Goal: Transaction & Acquisition: Purchase product/service

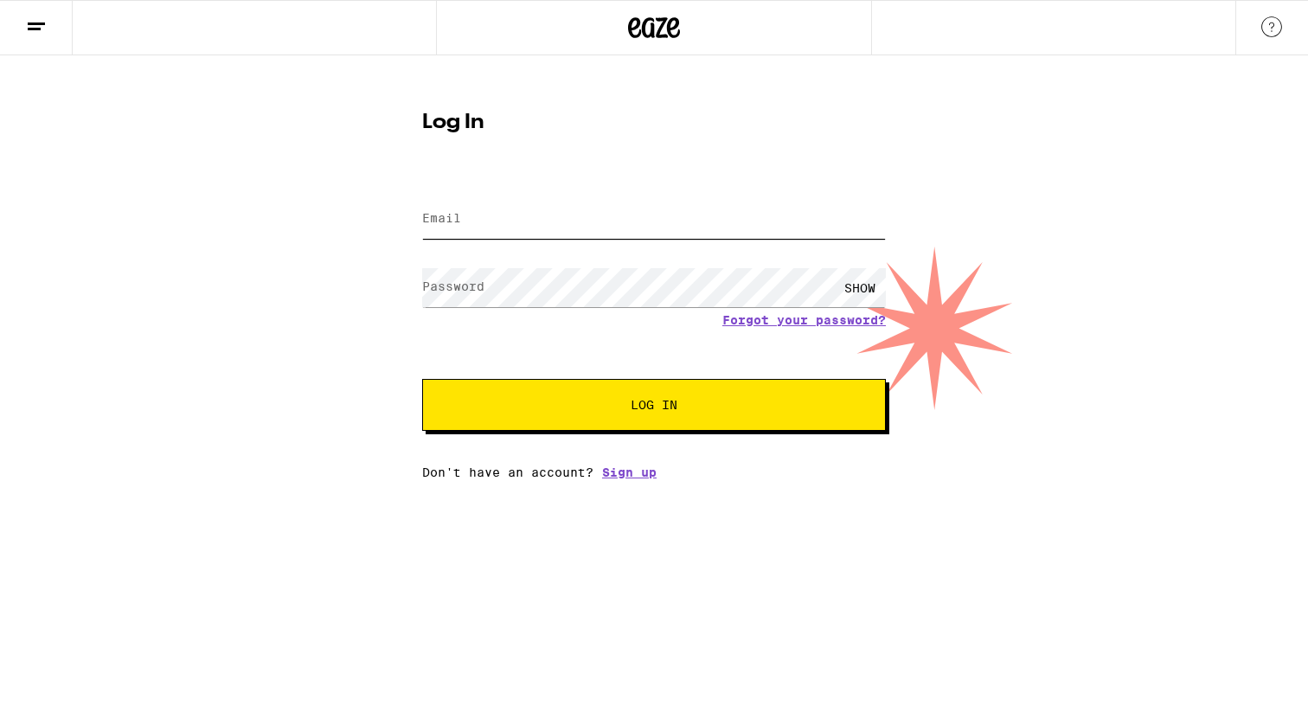
click at [579, 222] on input "Email" at bounding box center [654, 219] width 464 height 39
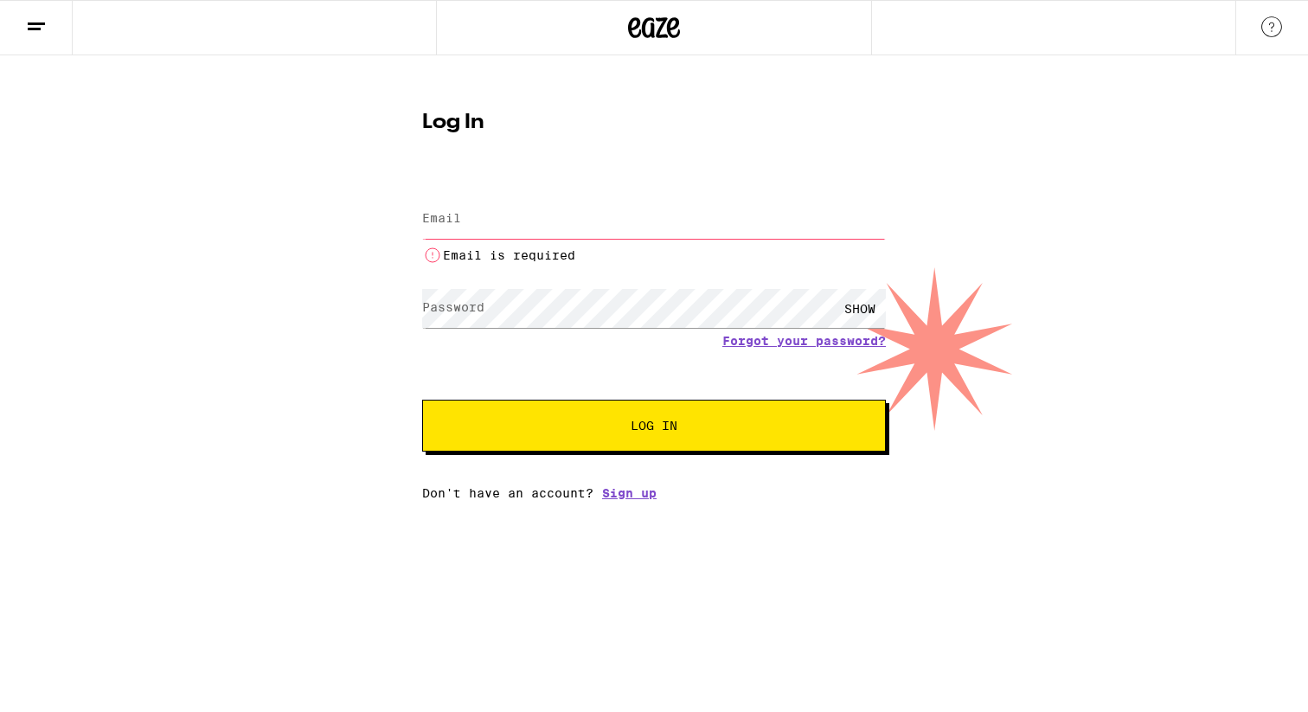
type input "[EMAIL_ADDRESS][DOMAIN_NAME]"
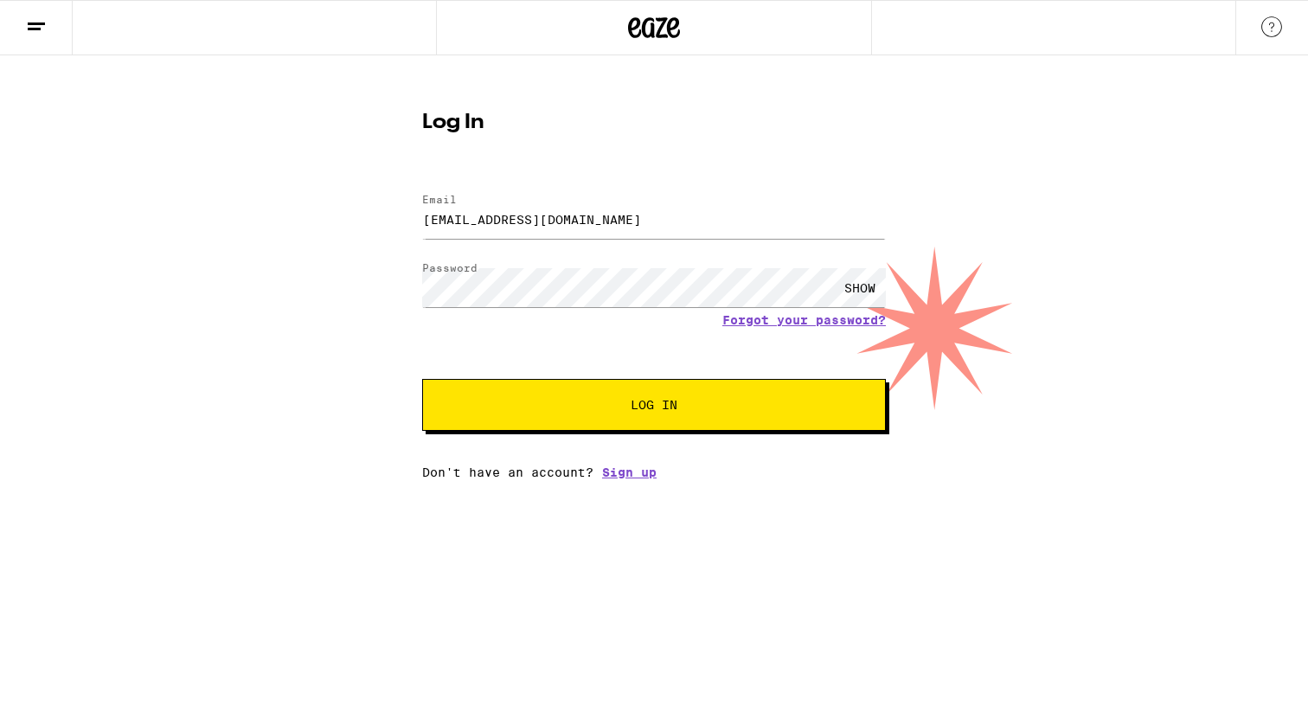
click at [638, 418] on button "Log In" at bounding box center [654, 405] width 464 height 52
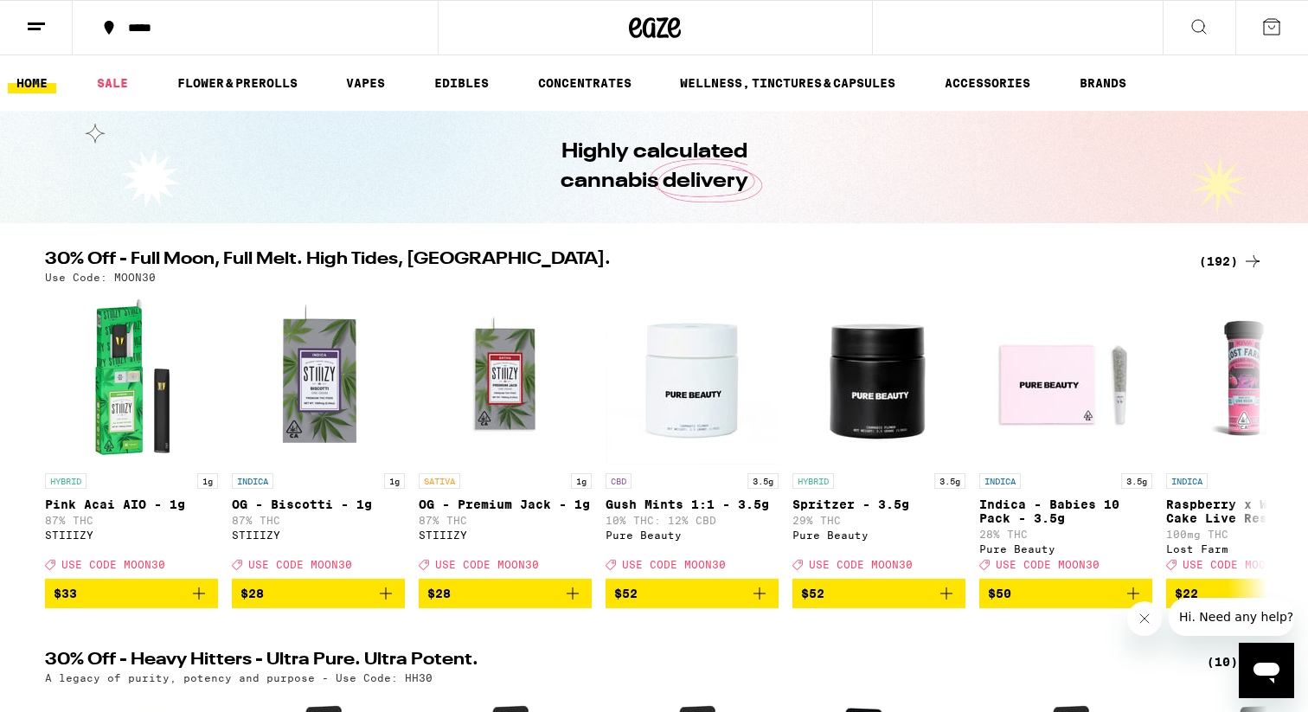
click at [1233, 258] on div "(192)" at bounding box center [1231, 261] width 64 height 21
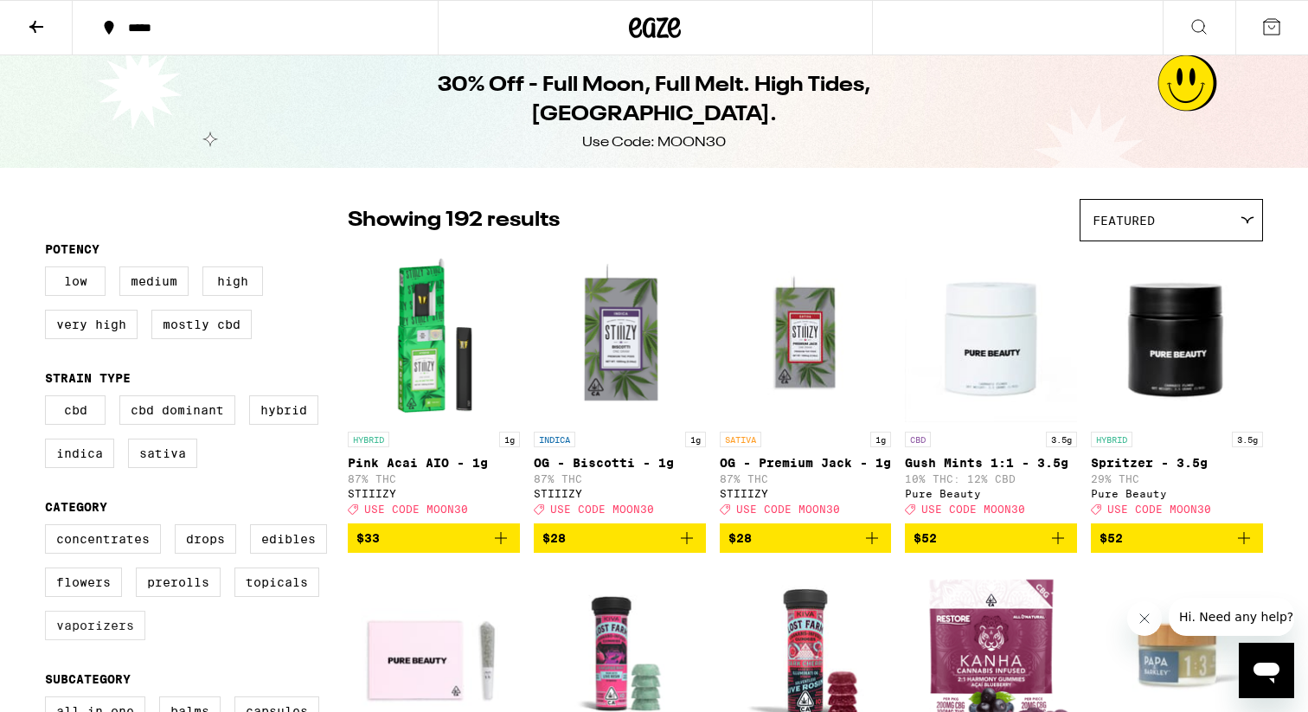
click at [112, 640] on label "Vaporizers" at bounding box center [95, 625] width 100 height 29
click at [49, 528] on input "Vaporizers" at bounding box center [48, 527] width 1 height 1
checkbox input "true"
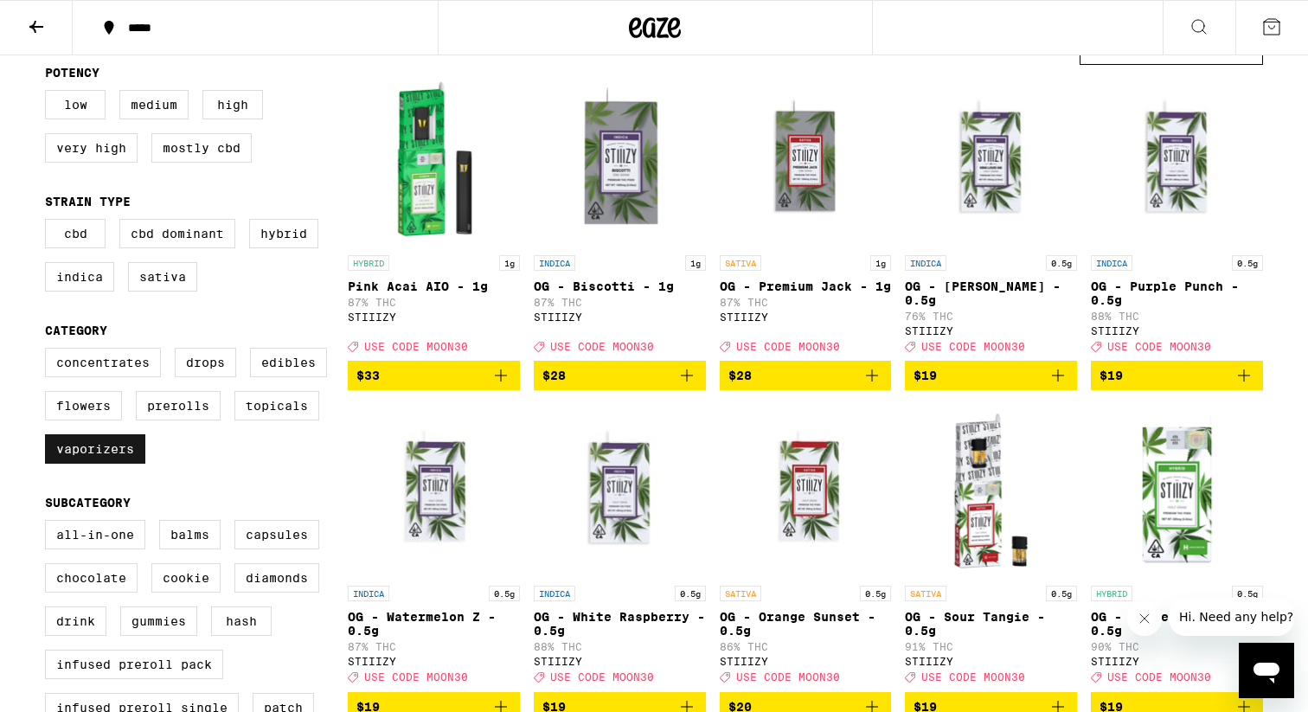
scroll to position [205, 0]
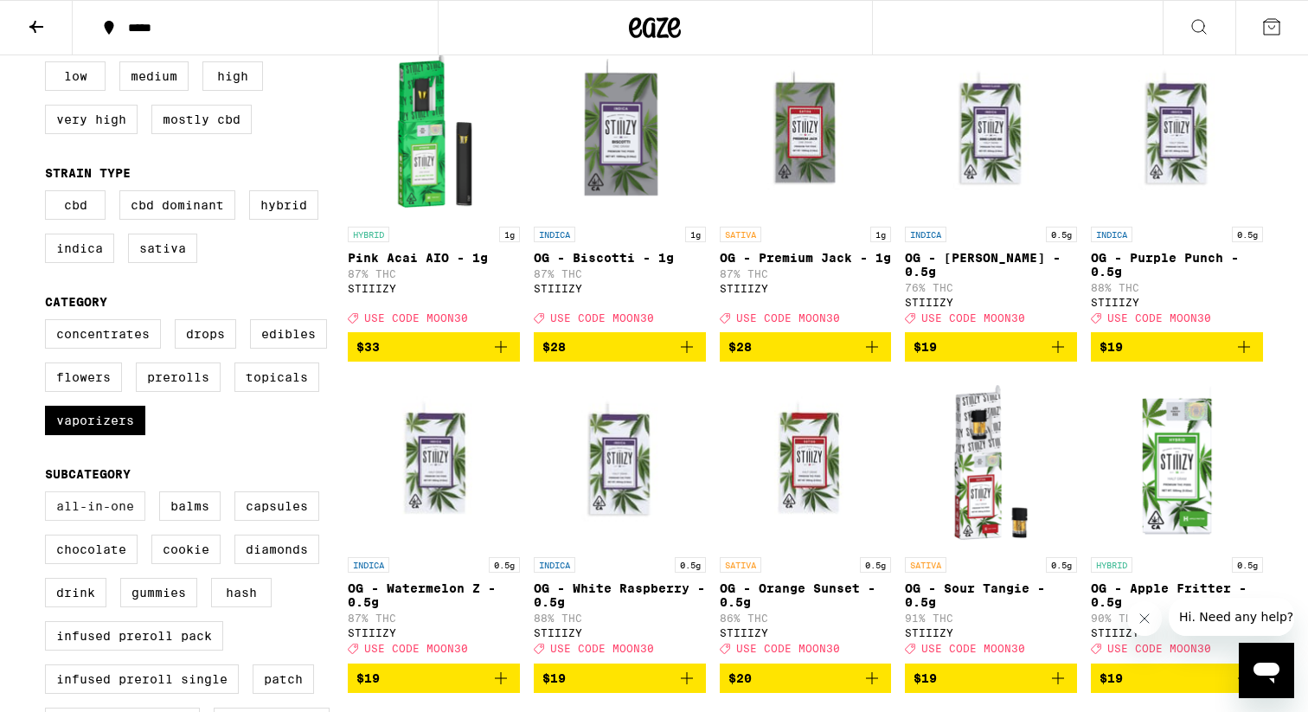
click at [89, 521] on label "All-In-One" at bounding box center [95, 505] width 100 height 29
click at [49, 495] on input "All-In-One" at bounding box center [48, 494] width 1 height 1
checkbox input "true"
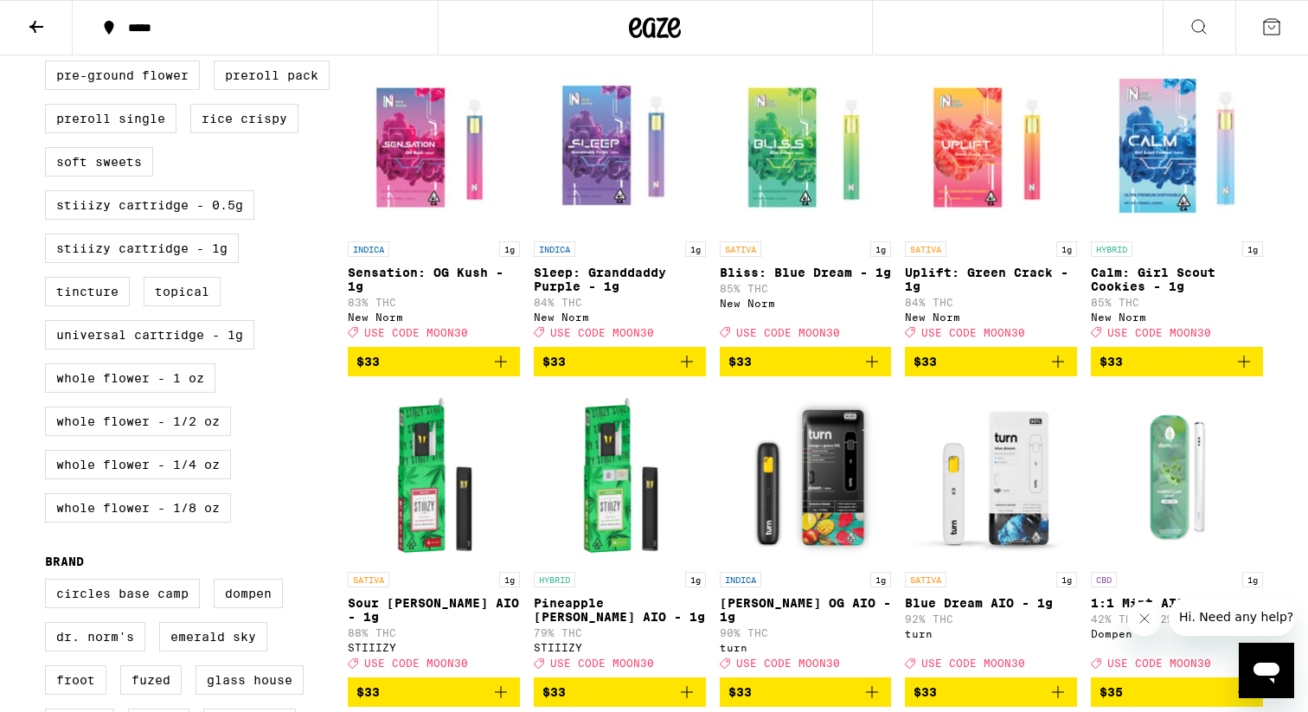
scroll to position [912, 0]
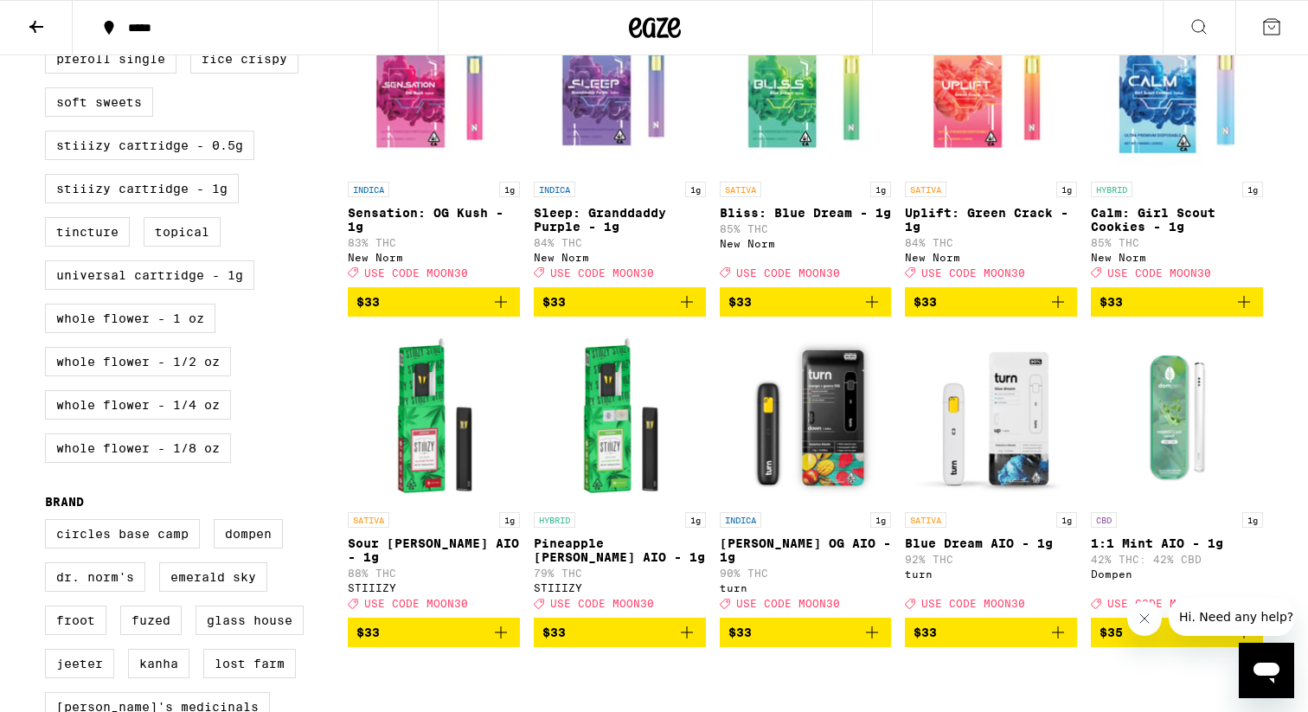
click at [812, 394] on img "Open page for Mango Guava OG AIO - 1g from turn" at bounding box center [806, 416] width 172 height 173
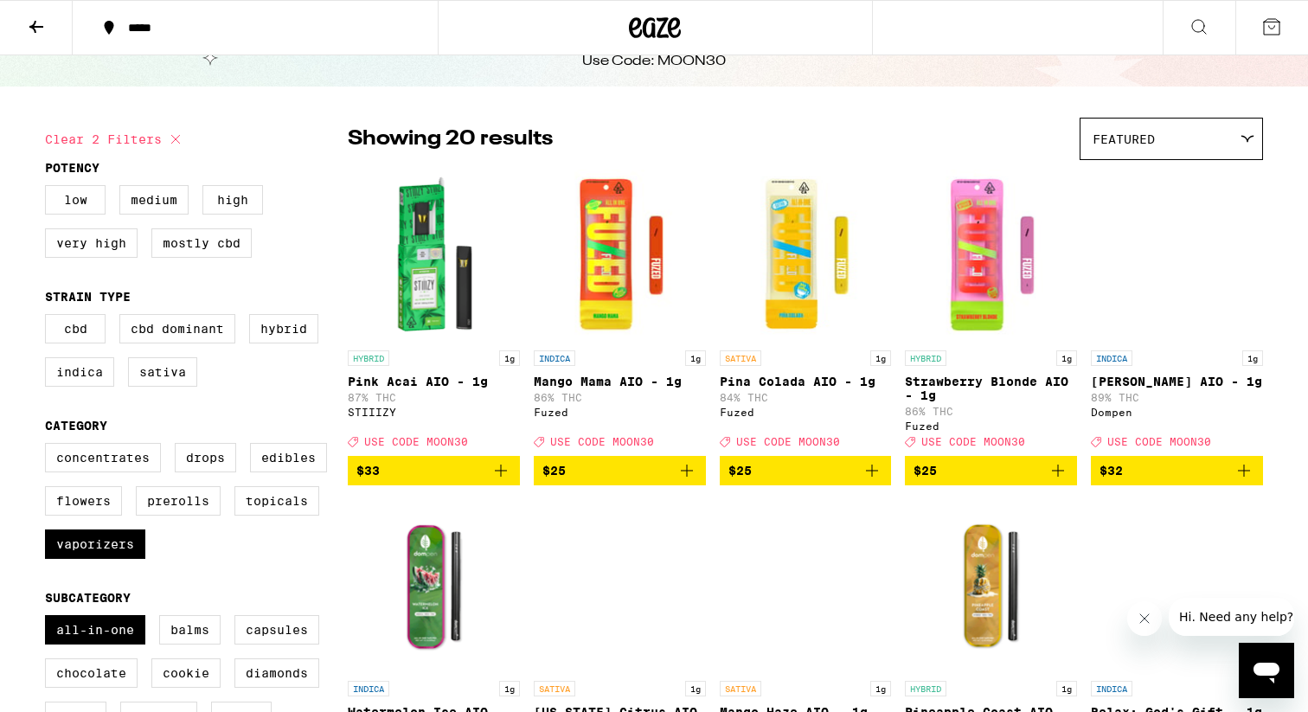
scroll to position [77, 0]
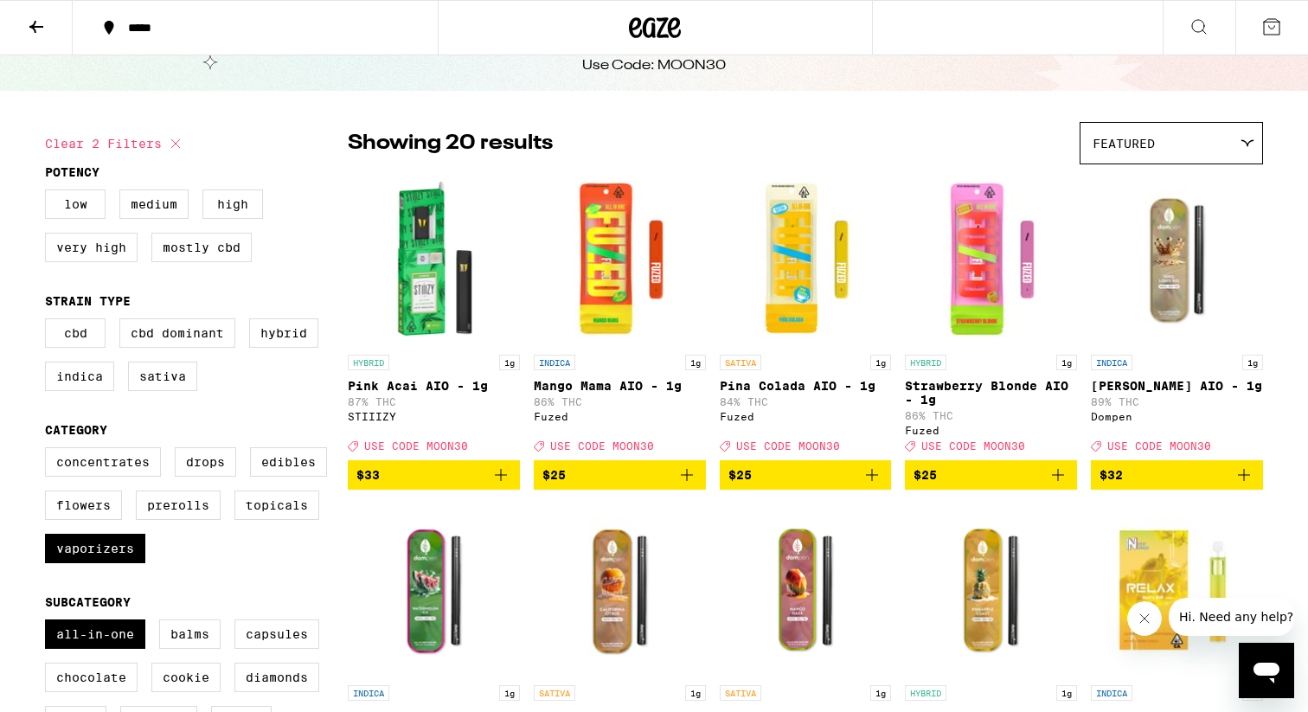
click at [173, 146] on icon at bounding box center [175, 143] width 9 height 9
checkbox input "false"
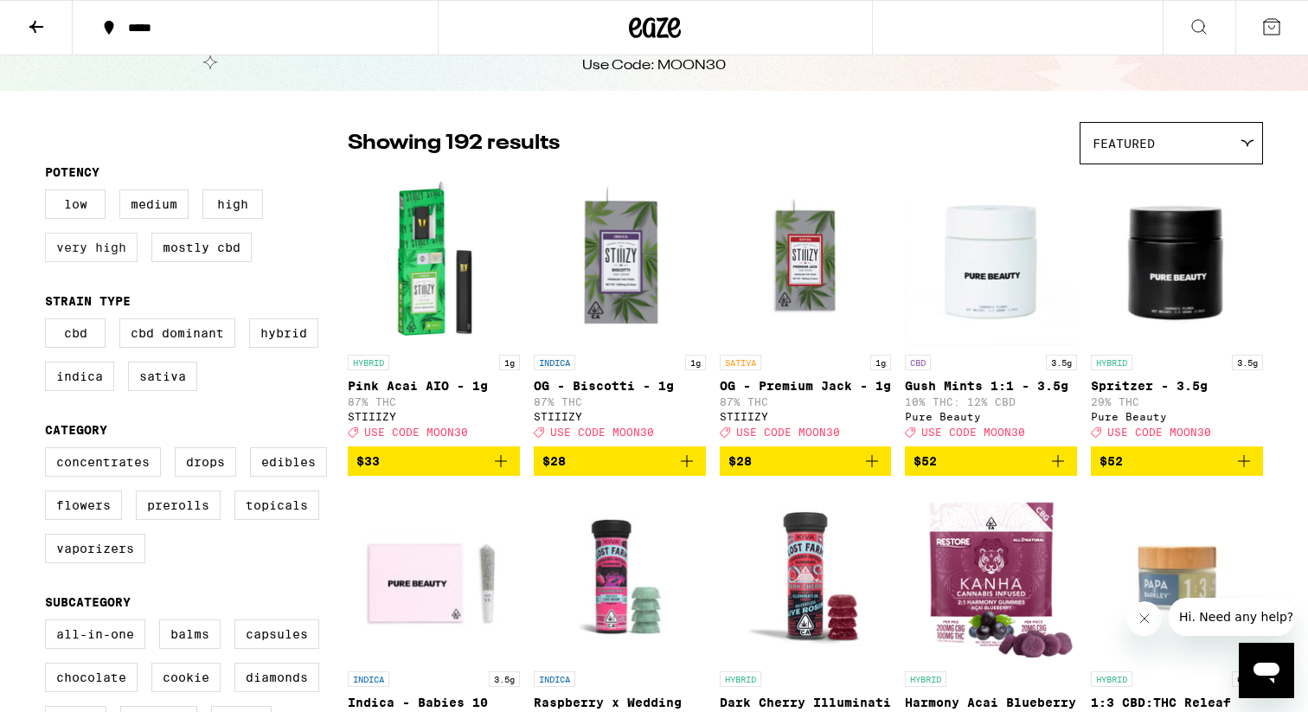
click at [107, 262] on label "Very High" at bounding box center [91, 247] width 93 height 29
click at [49, 193] on input "Very High" at bounding box center [48, 192] width 1 height 1
checkbox input "true"
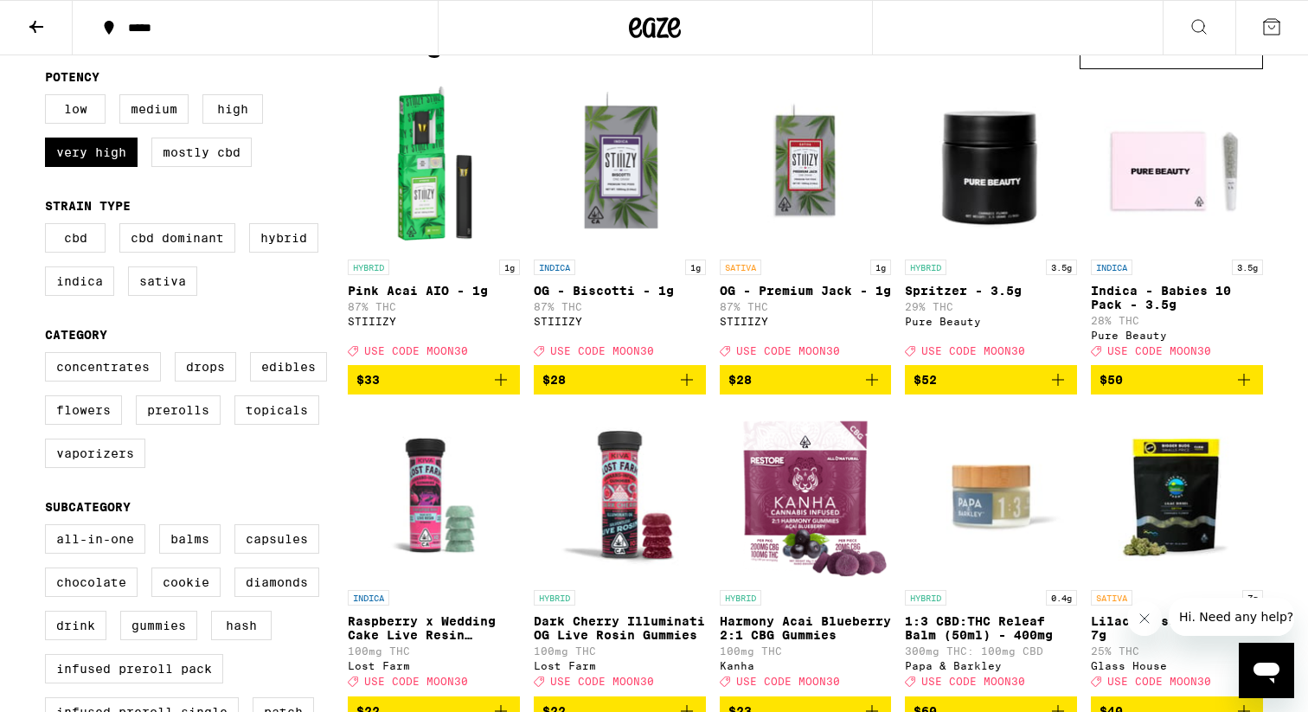
scroll to position [176, 0]
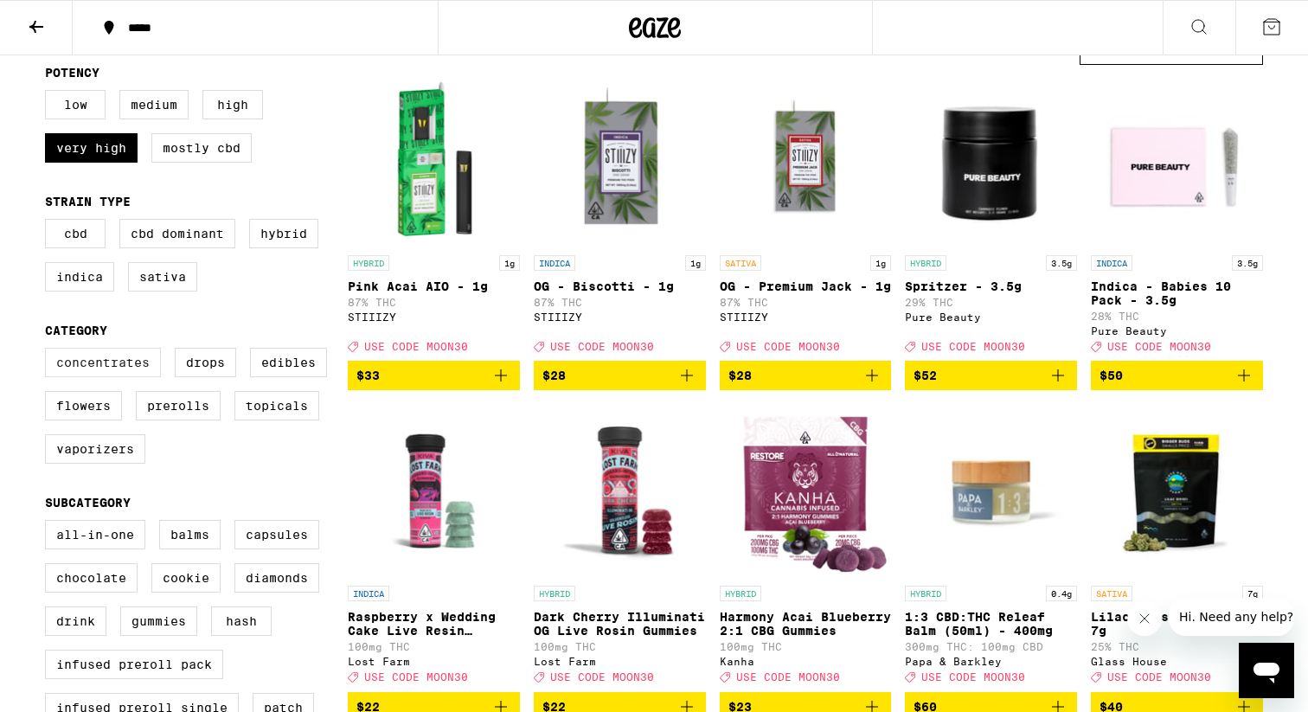
click at [106, 377] on label "Concentrates" at bounding box center [103, 362] width 116 height 29
click at [49, 351] on input "Concentrates" at bounding box center [48, 350] width 1 height 1
checkbox input "true"
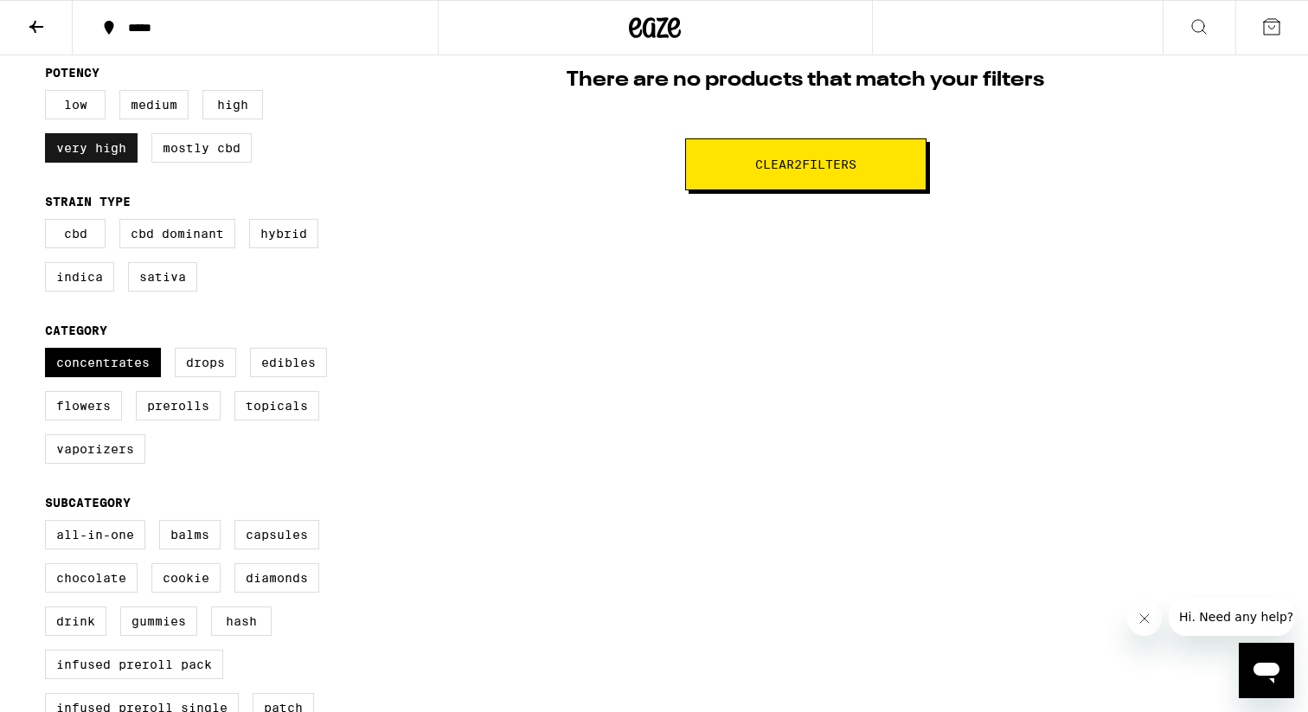
click at [77, 162] on label "Very High" at bounding box center [91, 147] width 93 height 29
click at [49, 93] on input "Very High" at bounding box center [48, 93] width 1 height 1
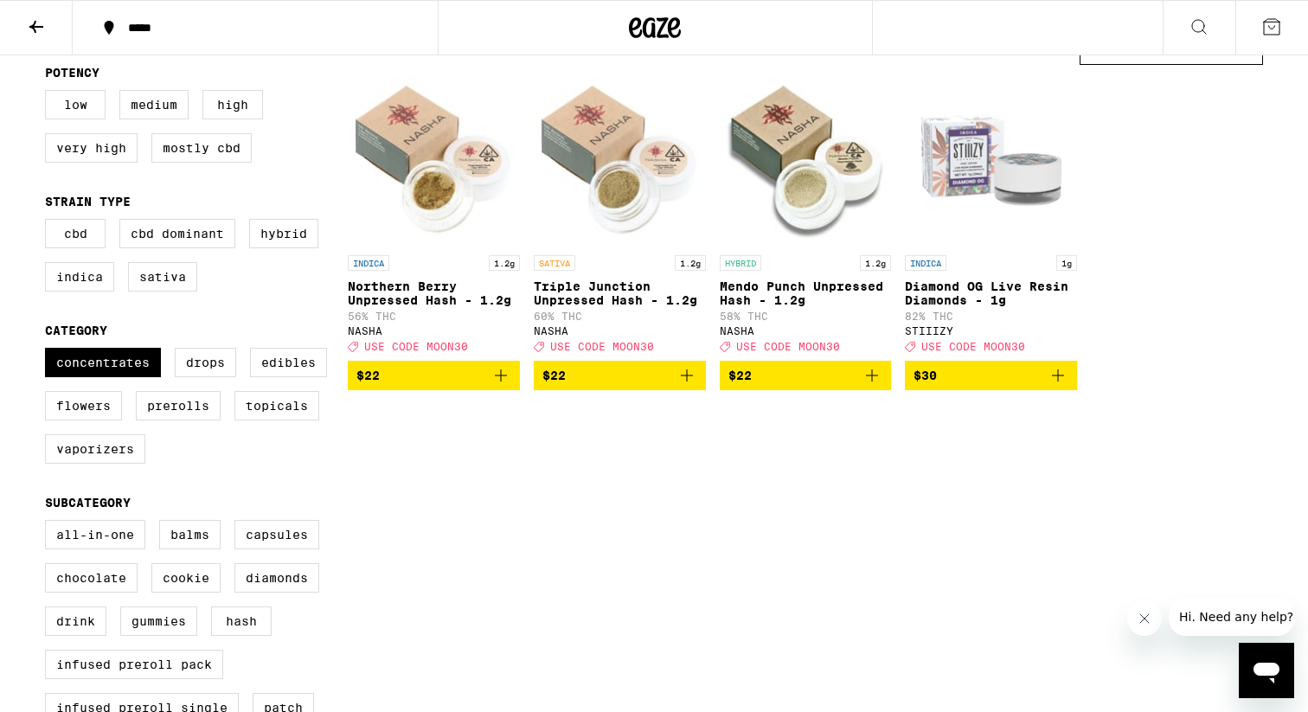
click at [499, 386] on icon "Add to bag" at bounding box center [500, 375] width 21 height 21
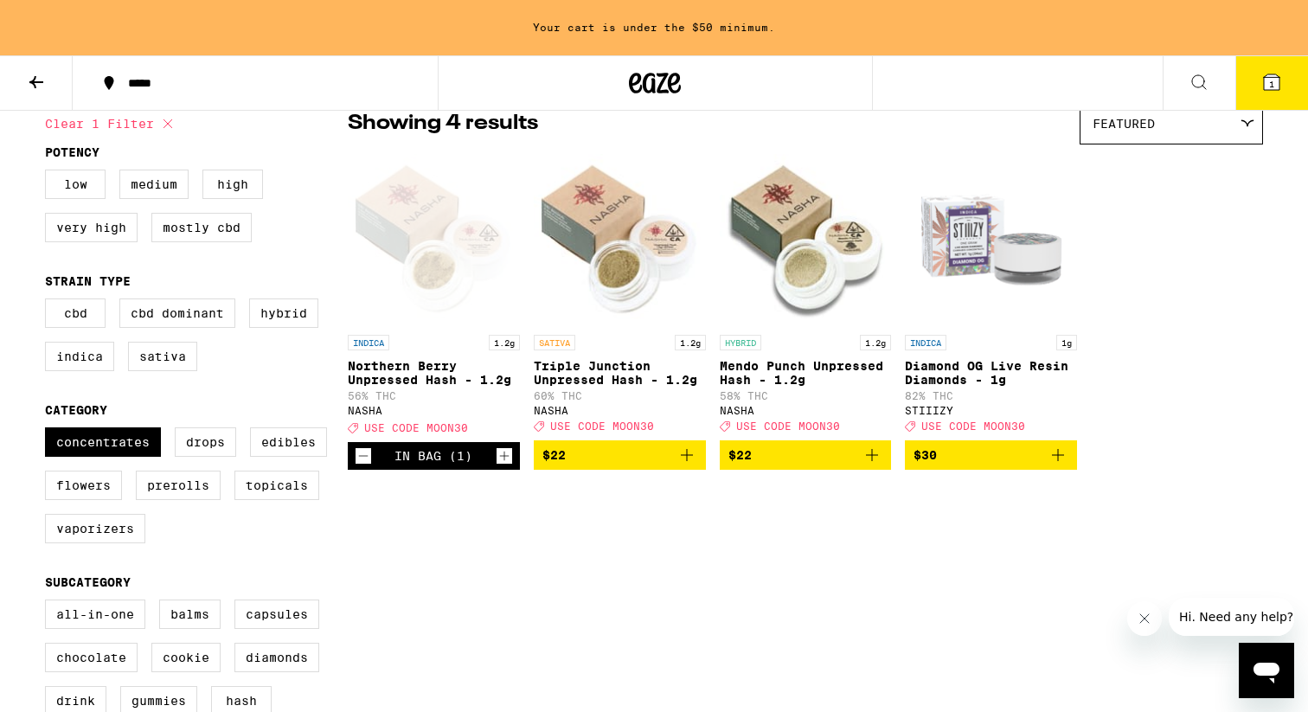
scroll to position [142, 0]
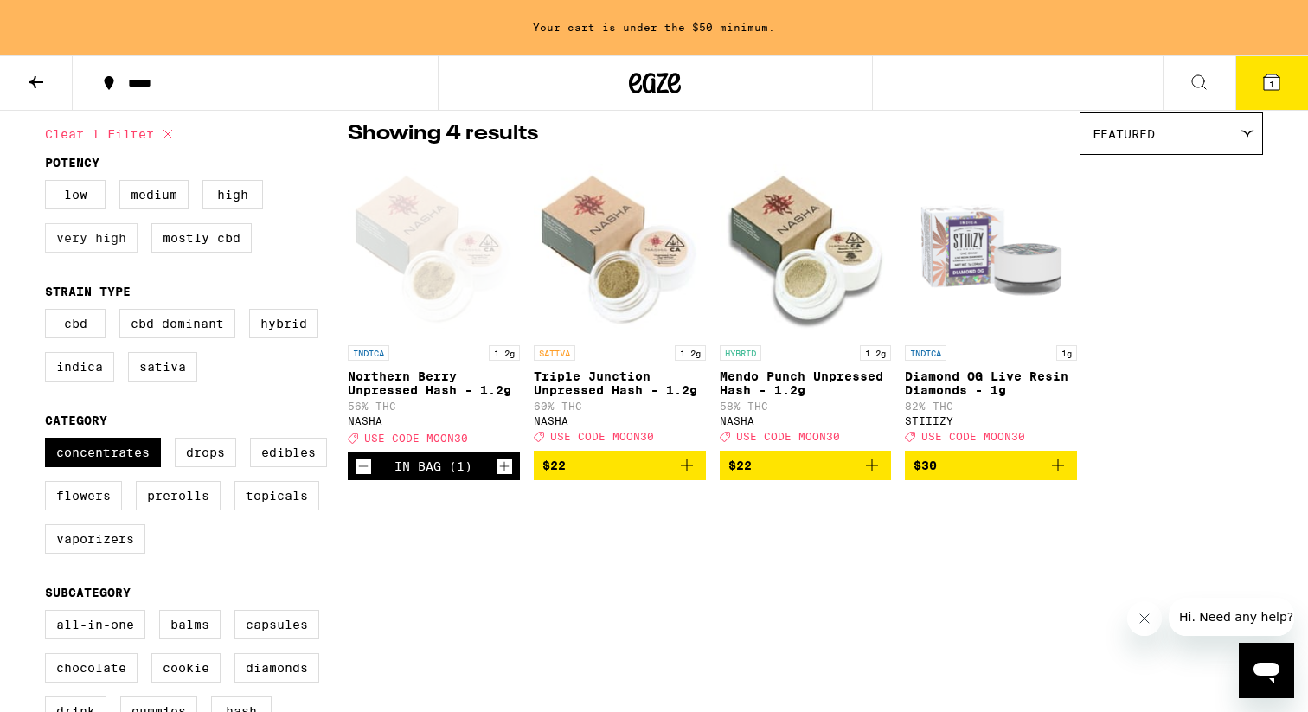
click at [118, 235] on label "Very High" at bounding box center [91, 237] width 93 height 29
click at [49, 183] on input "Very High" at bounding box center [48, 182] width 1 height 1
checkbox input "true"
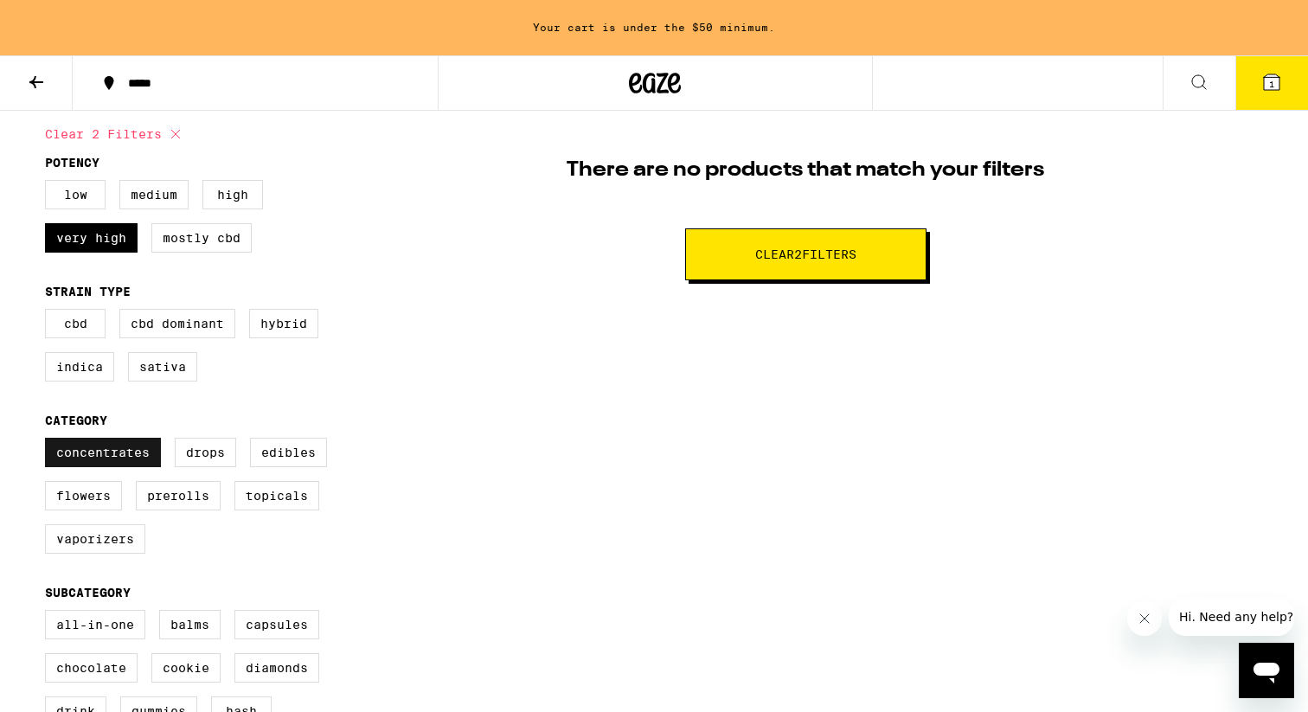
click at [146, 457] on label "Concentrates" at bounding box center [103, 452] width 116 height 29
click at [49, 441] on input "Concentrates" at bounding box center [48, 440] width 1 height 1
checkbox input "false"
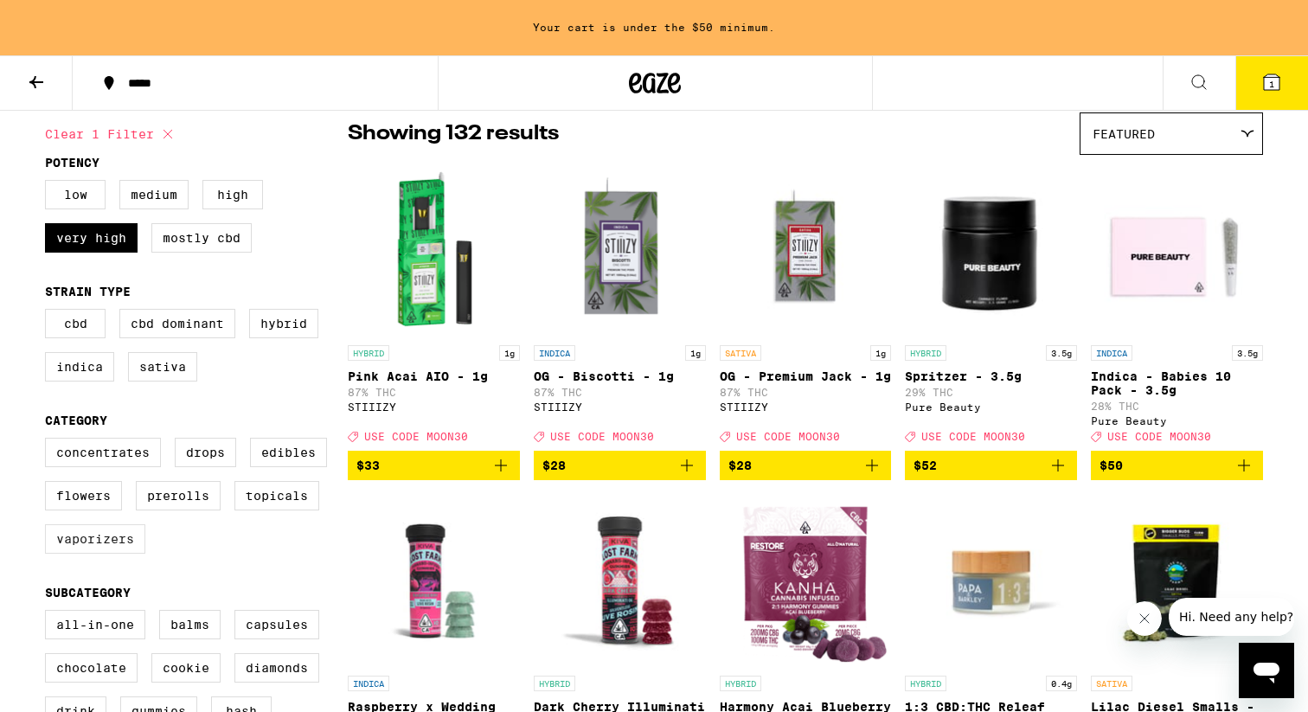
click at [119, 552] on label "Vaporizers" at bounding box center [95, 538] width 100 height 29
click at [49, 441] on input "Vaporizers" at bounding box center [48, 440] width 1 height 1
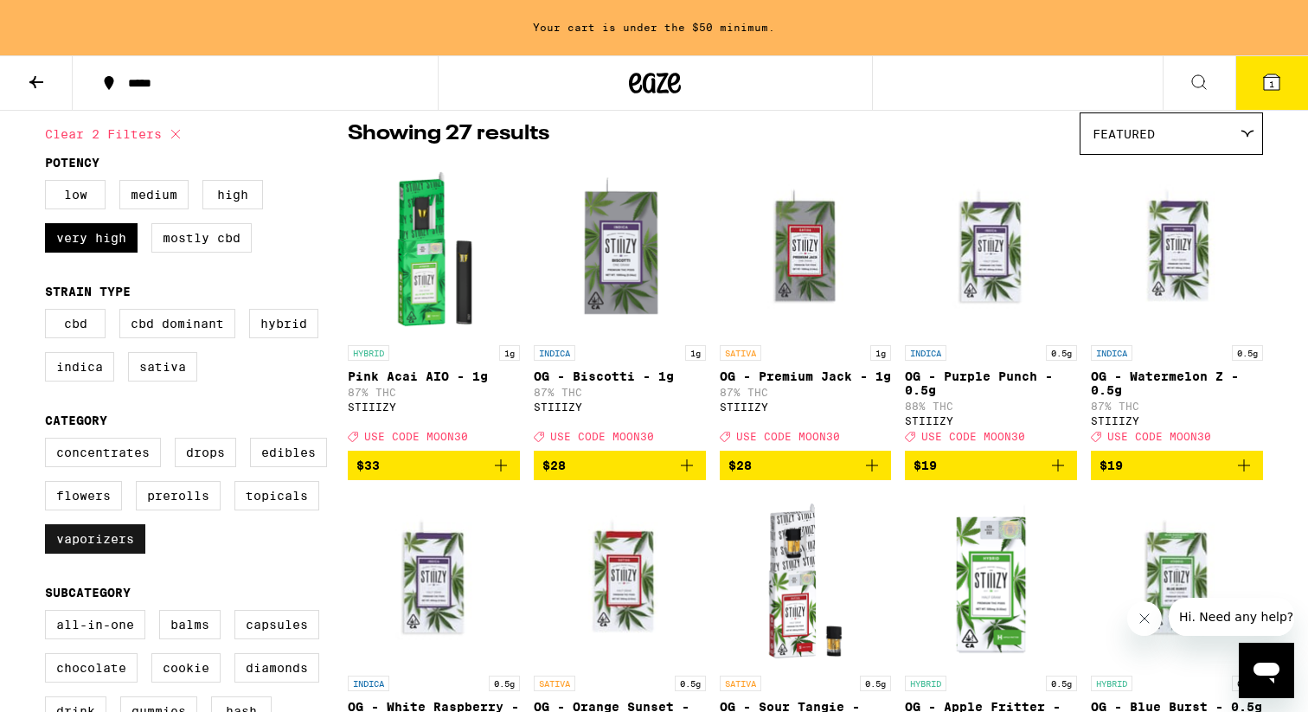
click at [119, 552] on label "Vaporizers" at bounding box center [95, 538] width 100 height 29
click at [49, 441] on input "Vaporizers" at bounding box center [48, 440] width 1 height 1
checkbox input "false"
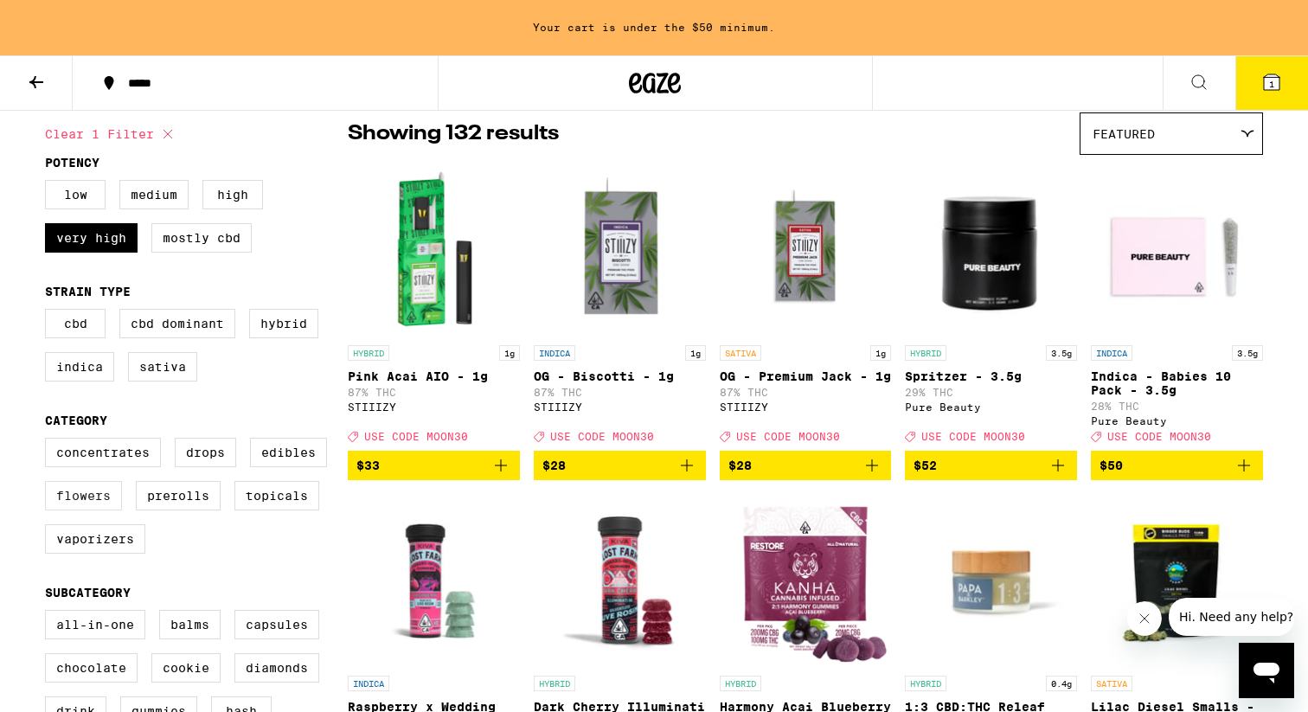
click at [88, 510] on label "Flowers" at bounding box center [83, 495] width 77 height 29
click at [49, 441] on input "Flowers" at bounding box center [48, 440] width 1 height 1
checkbox input "true"
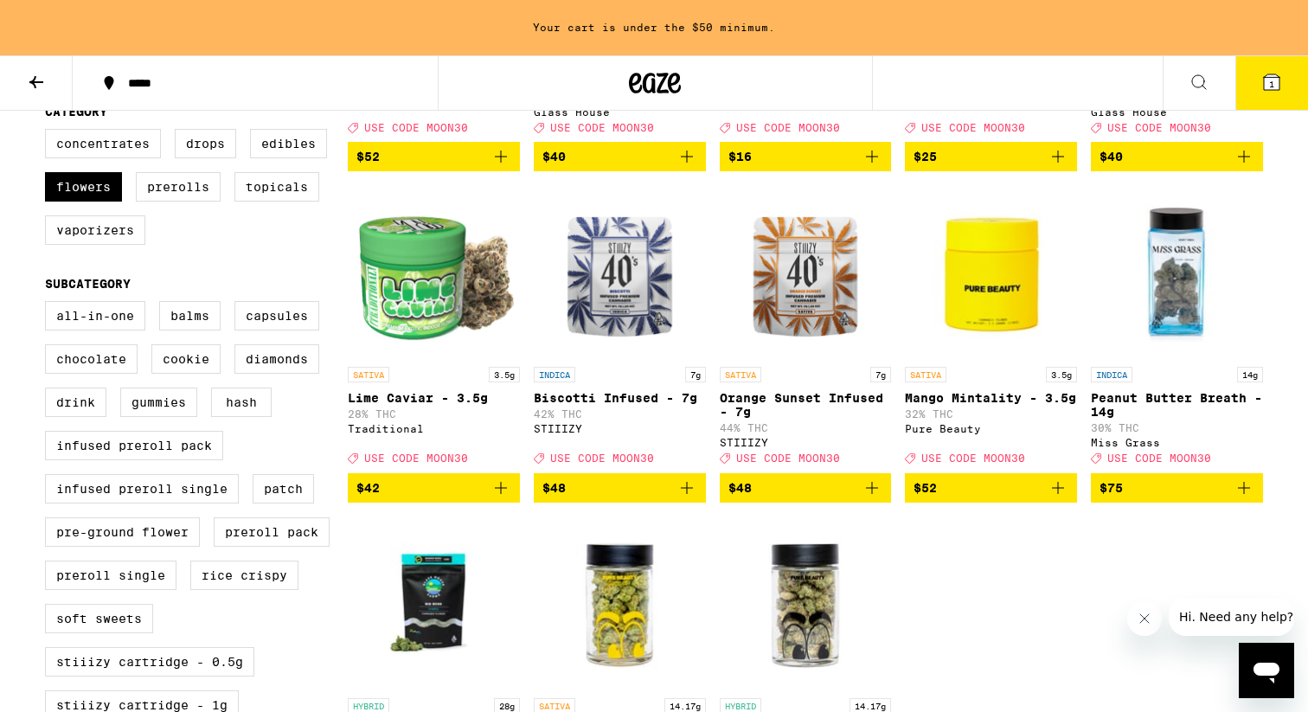
scroll to position [461, 0]
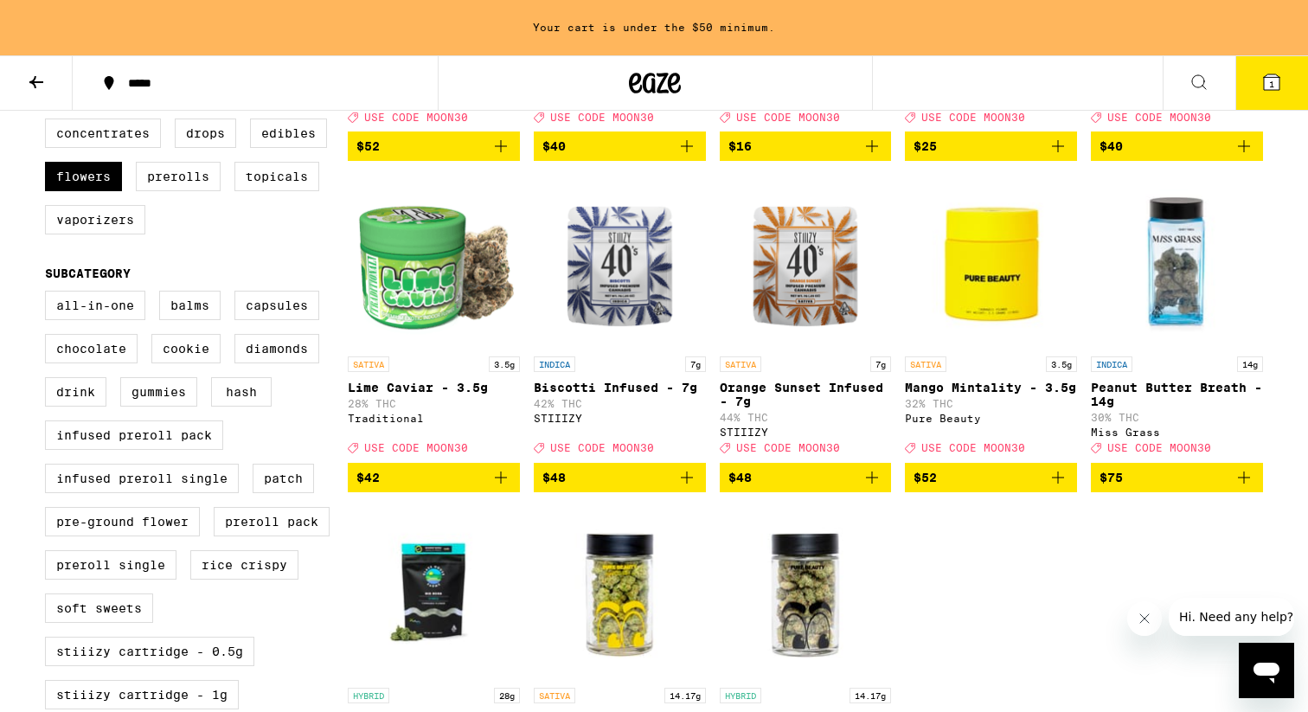
click at [680, 488] on icon "Add to bag" at bounding box center [686, 477] width 21 height 21
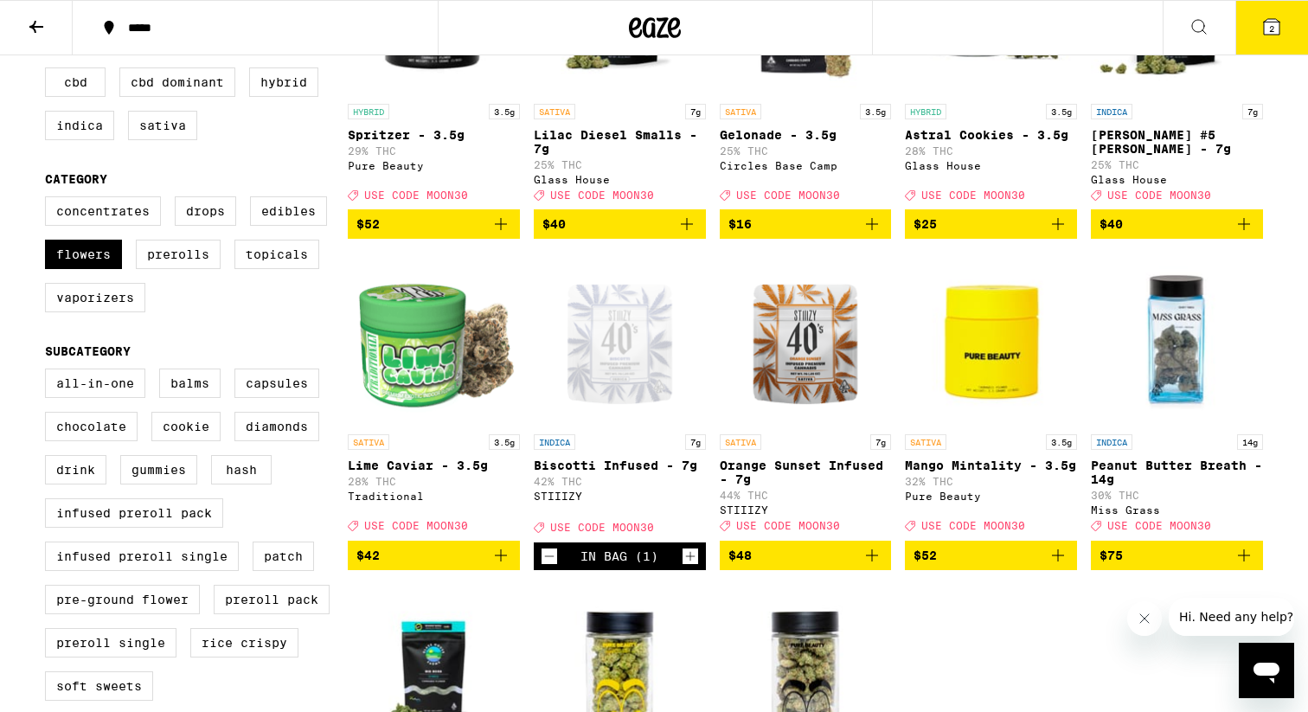
scroll to position [342, 0]
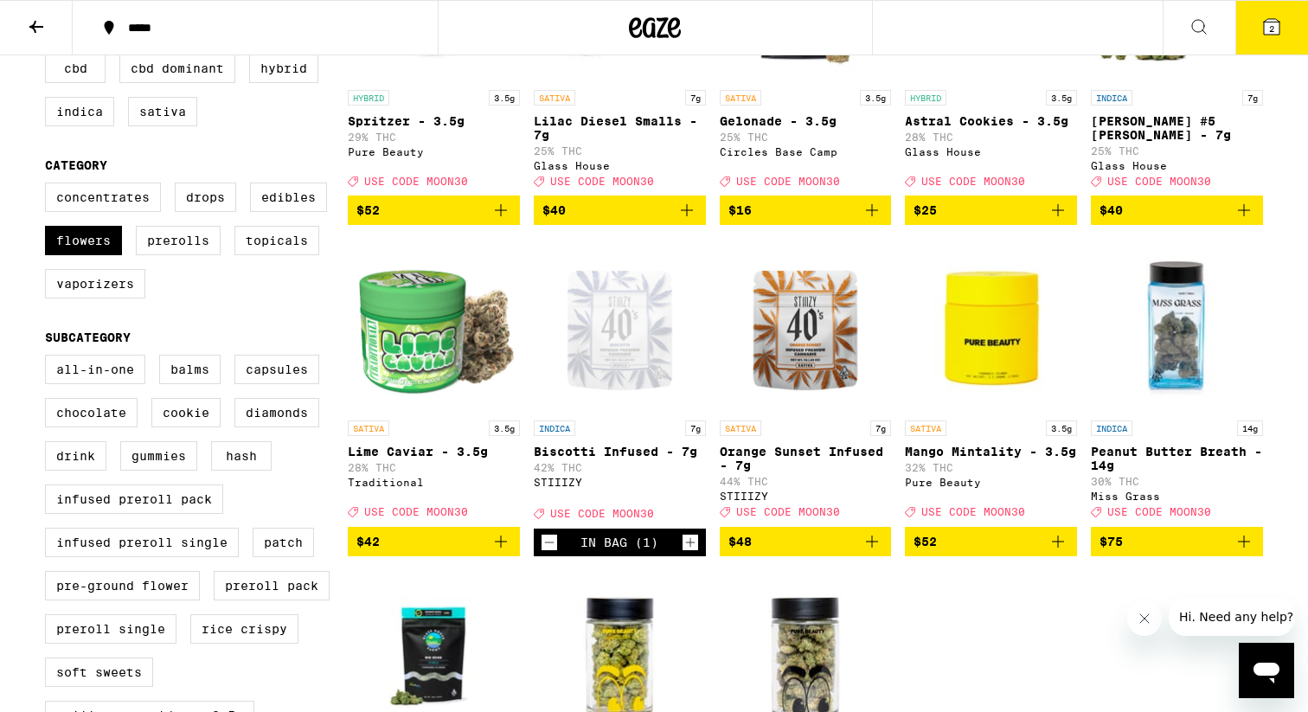
click at [1168, 348] on img "Open page for Peanut Butter Breath - 14g from Miss Grass" at bounding box center [1177, 325] width 172 height 173
click at [1186, 374] on img "Open page for Peanut Butter Breath - 14g from Miss Grass" at bounding box center [1177, 325] width 172 height 173
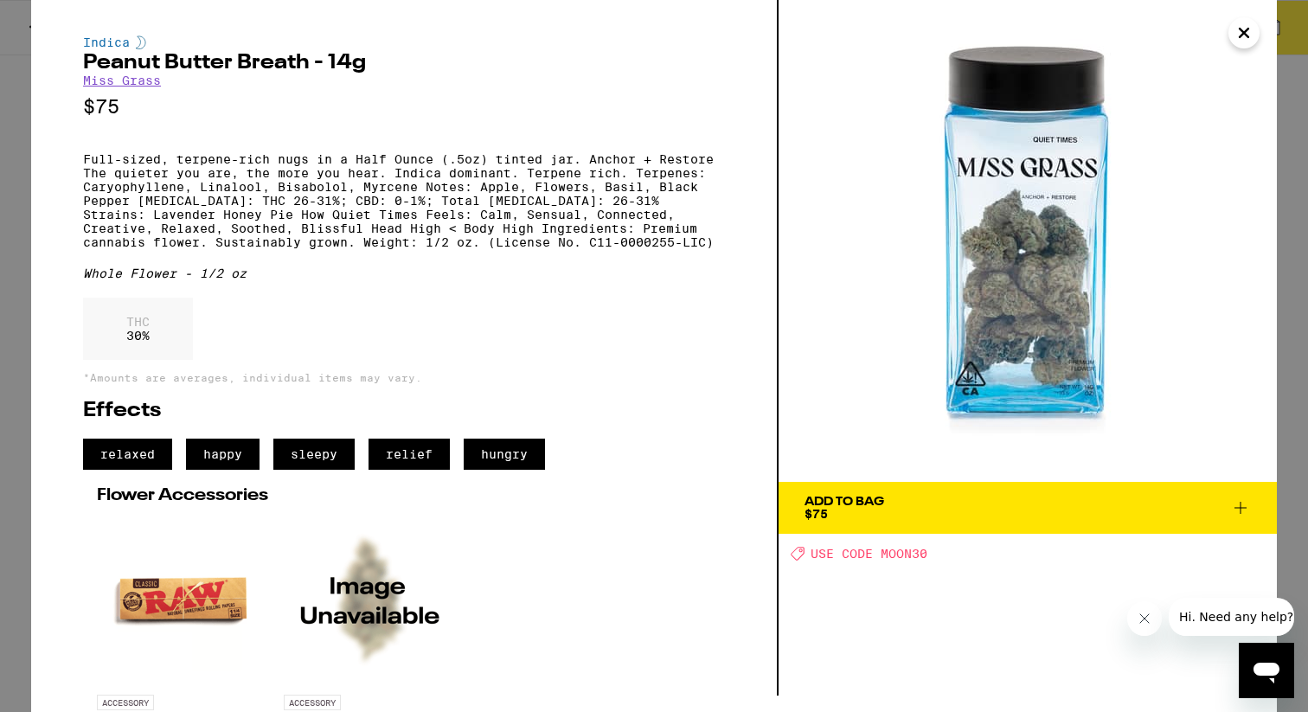
scroll to position [17, 0]
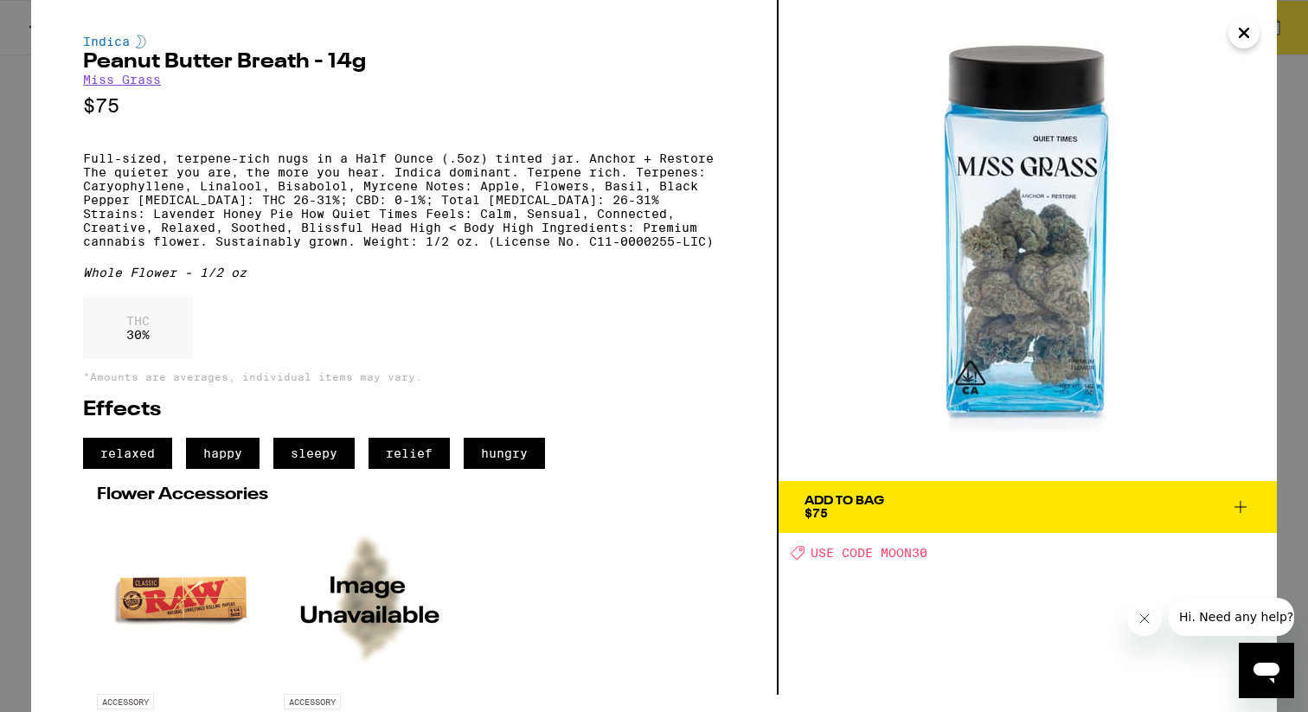
click at [1104, 504] on span "Add To Bag $75" at bounding box center [1027, 507] width 446 height 24
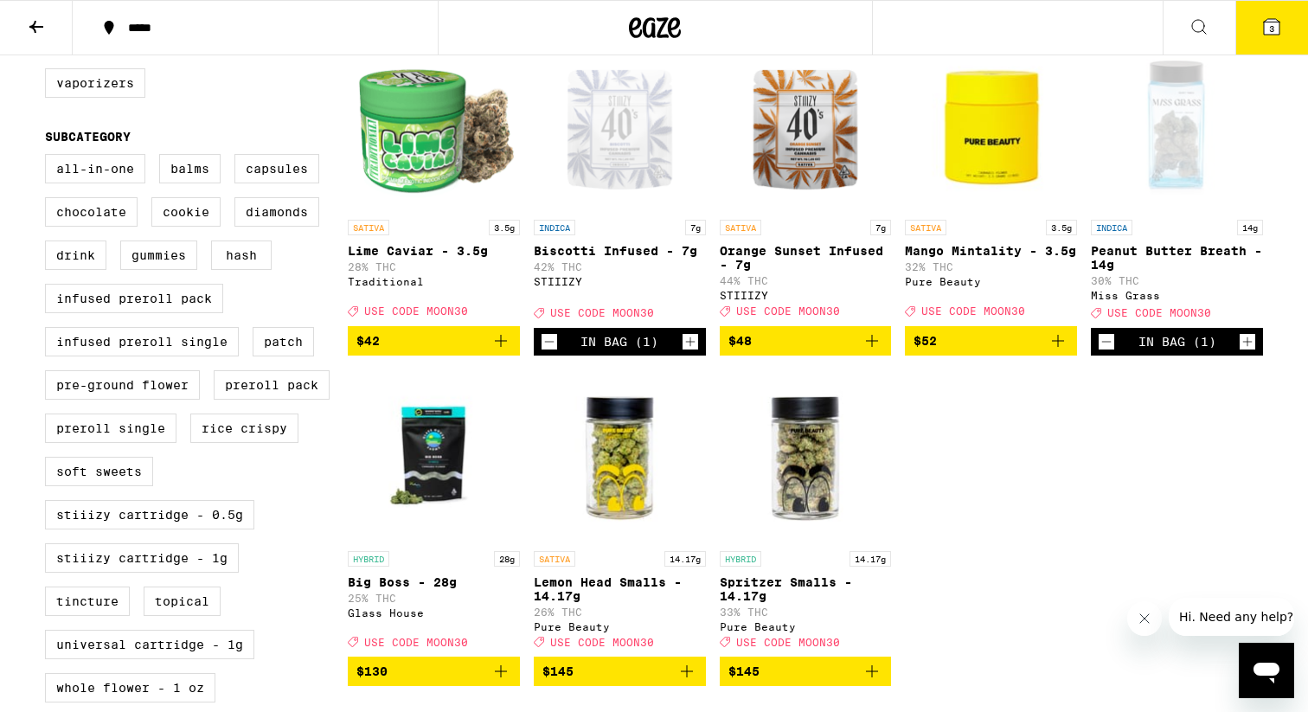
scroll to position [544, 0]
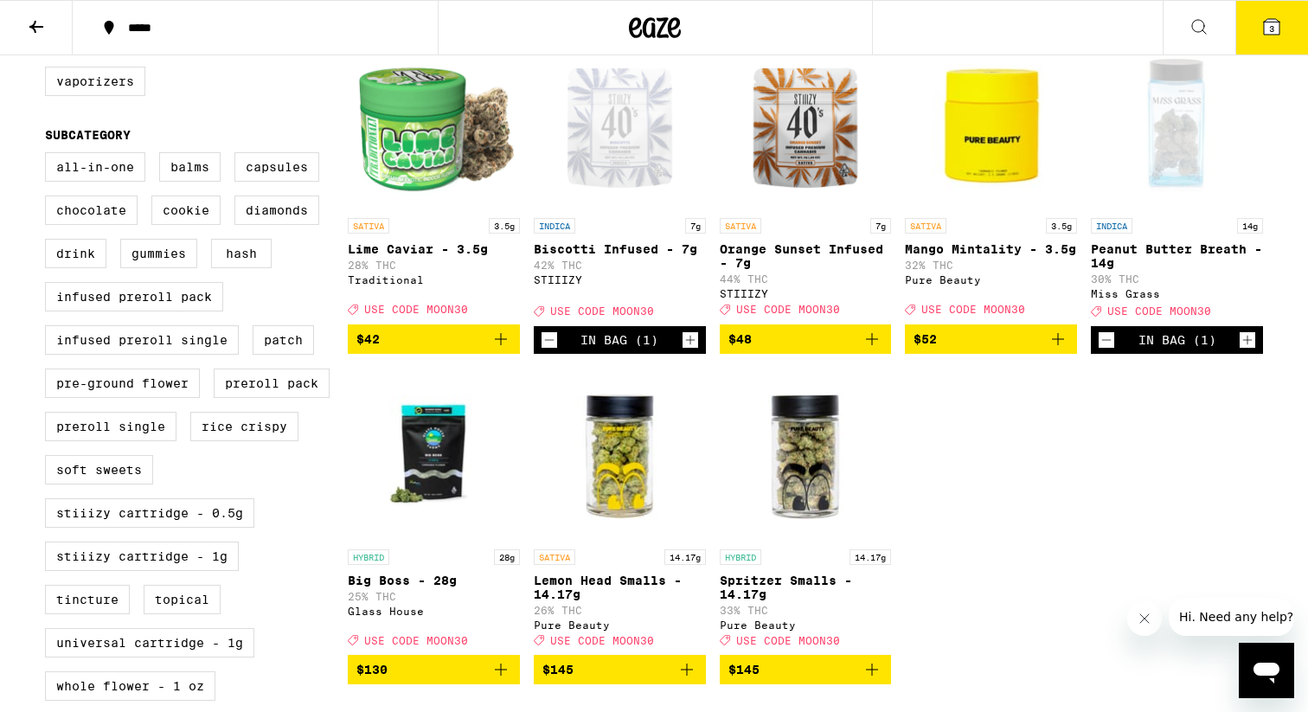
click at [1102, 350] on icon "Decrement" at bounding box center [1106, 340] width 16 height 21
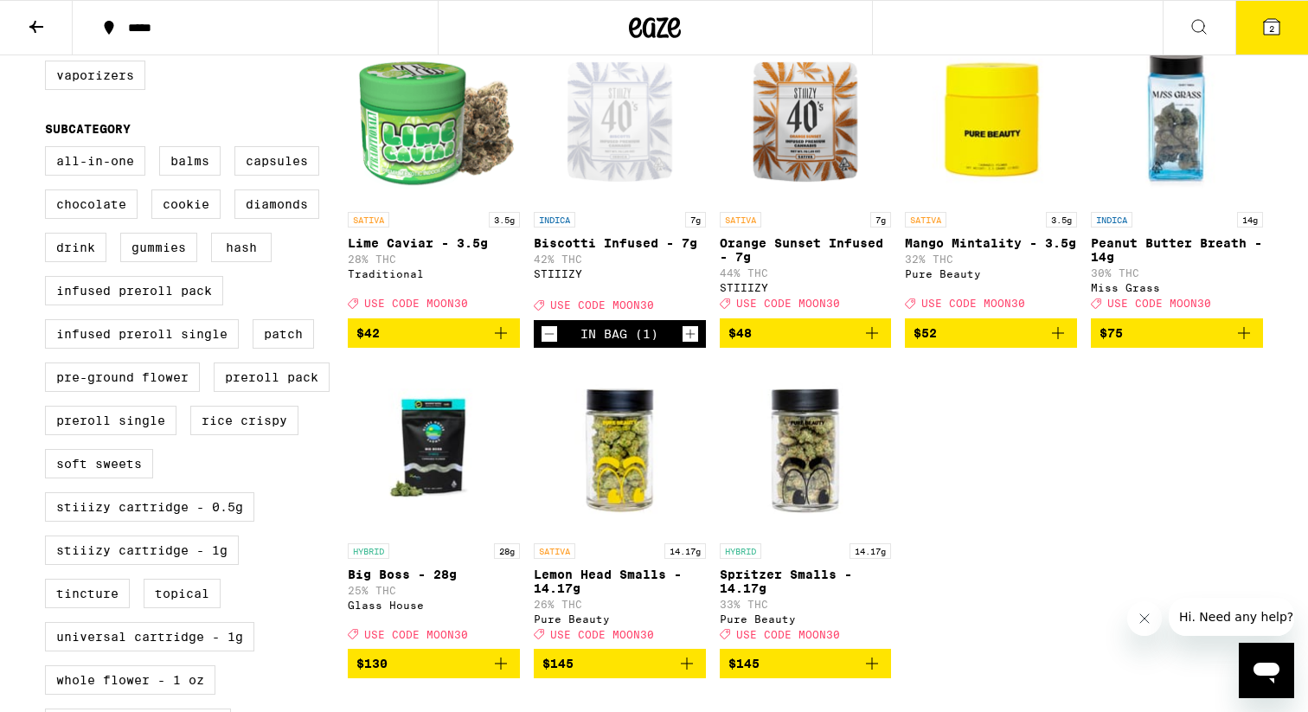
scroll to position [546, 0]
